Goal: Task Accomplishment & Management: Complete application form

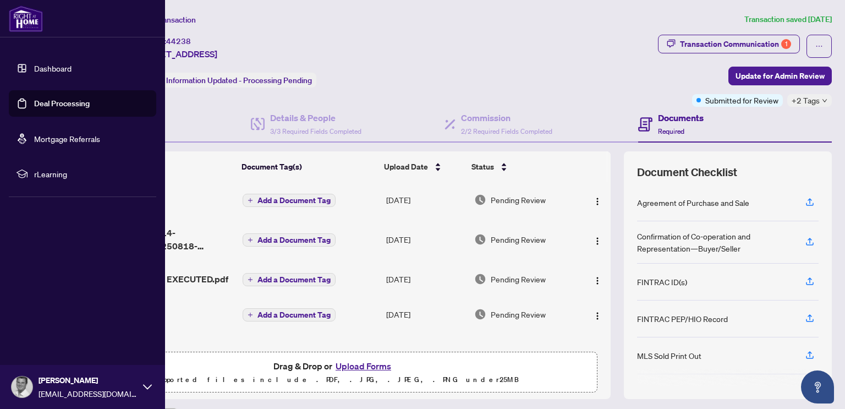
click at [50, 72] on link "Dashboard" at bounding box center [52, 68] width 37 height 10
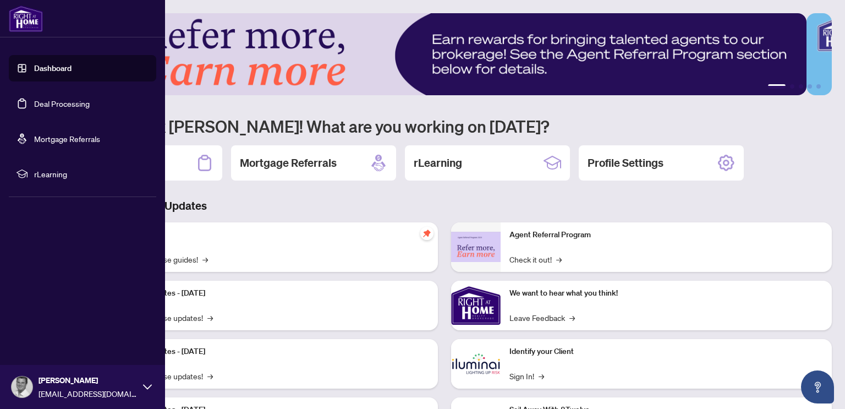
click at [66, 101] on link "Deal Processing" at bounding box center [62, 104] width 56 height 10
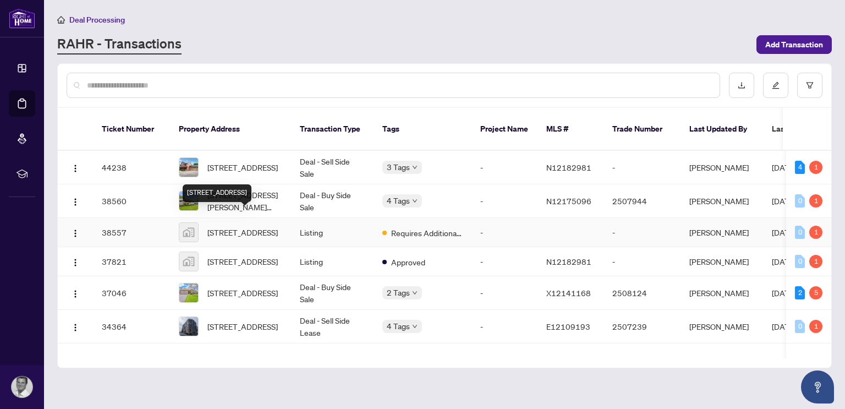
click at [250, 226] on span "[STREET_ADDRESS]" at bounding box center [243, 232] width 70 height 12
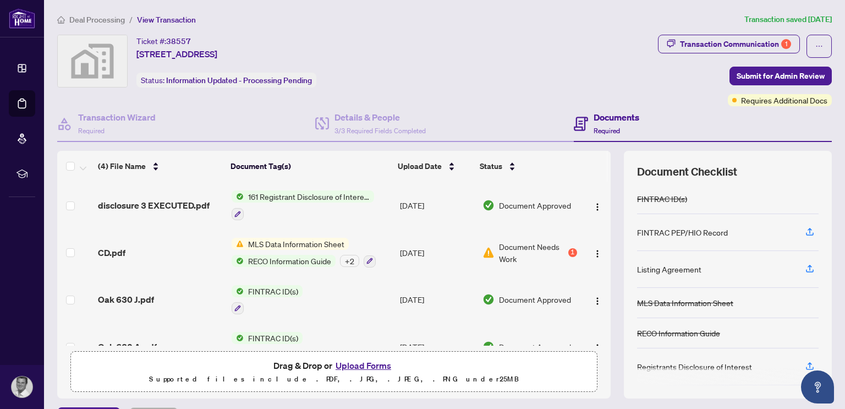
click at [427, 347] on div "(4) File Name Document Tag(s) Upload Date Status disclosure 3 EXECUTED.pdf 161 …" at bounding box center [334, 275] width 554 height 248
click at [373, 363] on button "Upload Forms" at bounding box center [363, 365] width 62 height 14
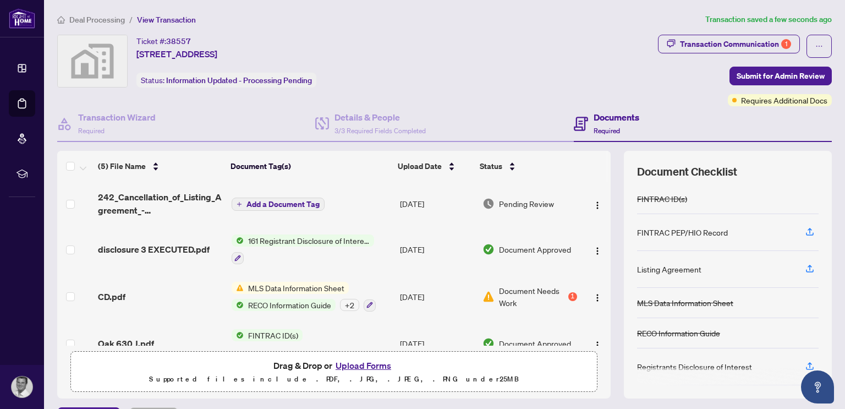
drag, startPoint x: 586, startPoint y: 237, endPoint x: 588, endPoint y: 334, distance: 97.5
click at [588, 334] on div "(5) File Name Document Tag(s) Upload Date Status 242_Cancellation_of_Listing_Ag…" at bounding box center [444, 275] width 775 height 248
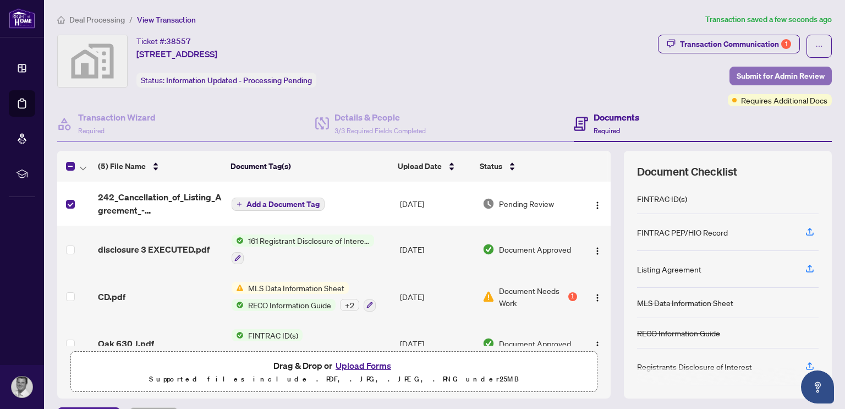
click at [737, 73] on span "Submit for Admin Review" at bounding box center [781, 76] width 88 height 18
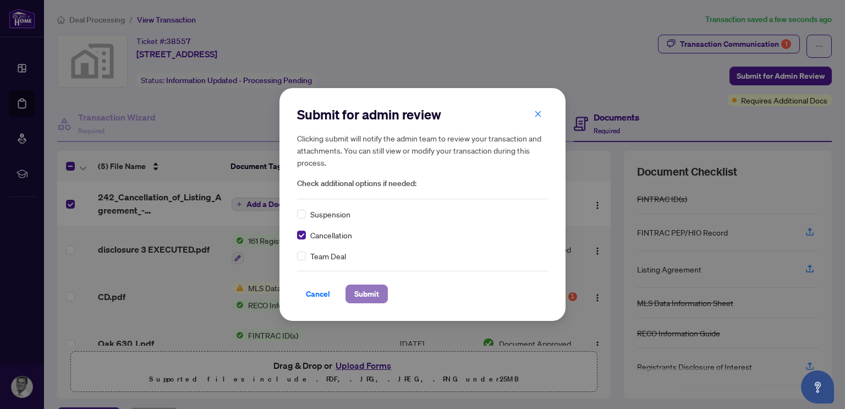
click at [363, 296] on span "Submit" at bounding box center [366, 294] width 25 height 18
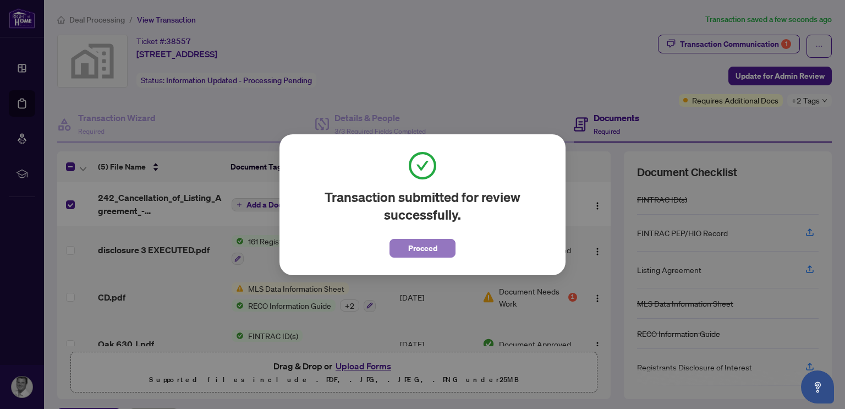
click at [432, 248] on span "Proceed" at bounding box center [422, 248] width 29 height 18
